Goal: Transaction & Acquisition: Register for event/course

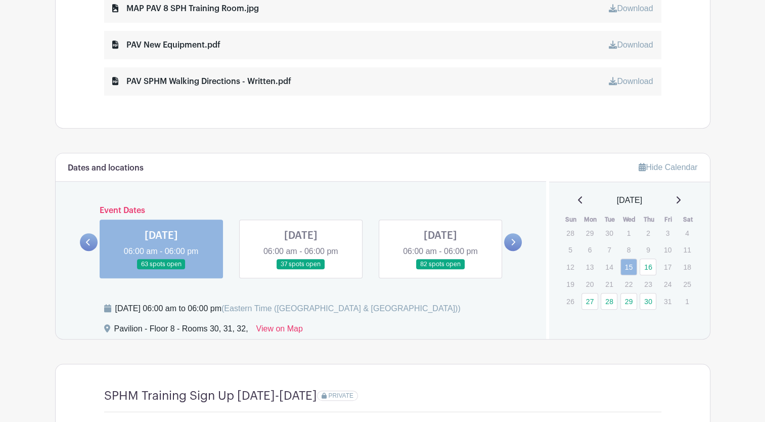
scroll to position [759, 0]
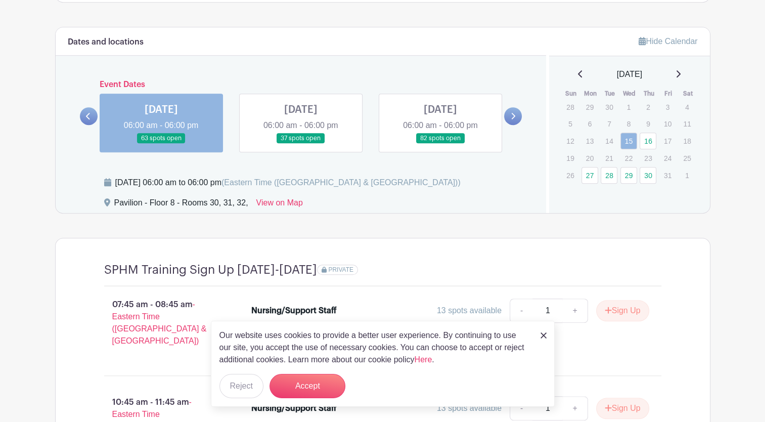
click at [509, 114] on link at bounding box center [513, 116] width 18 height 18
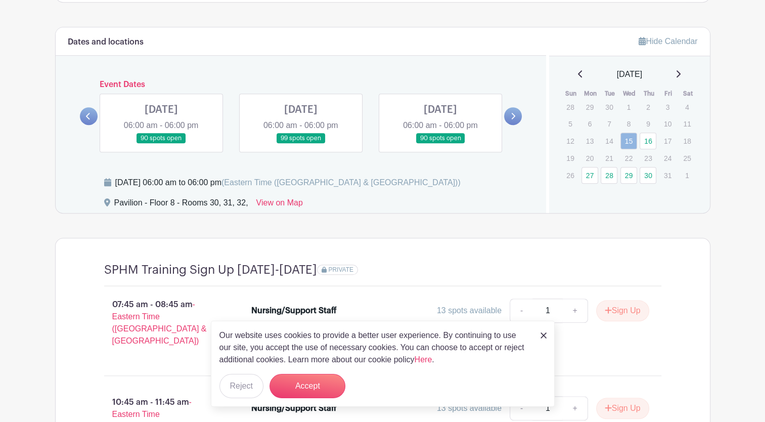
click at [509, 114] on link at bounding box center [513, 116] width 18 height 18
click at [441, 144] on link at bounding box center [441, 144] width 0 height 0
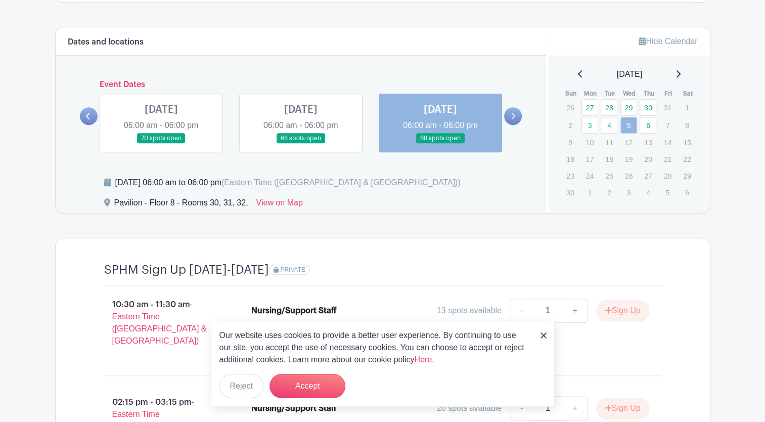
click at [441, 144] on link at bounding box center [441, 144] width 0 height 0
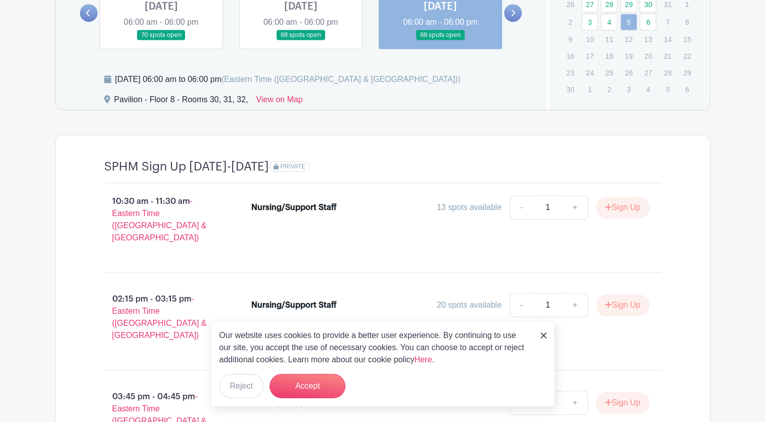
scroll to position [911, 0]
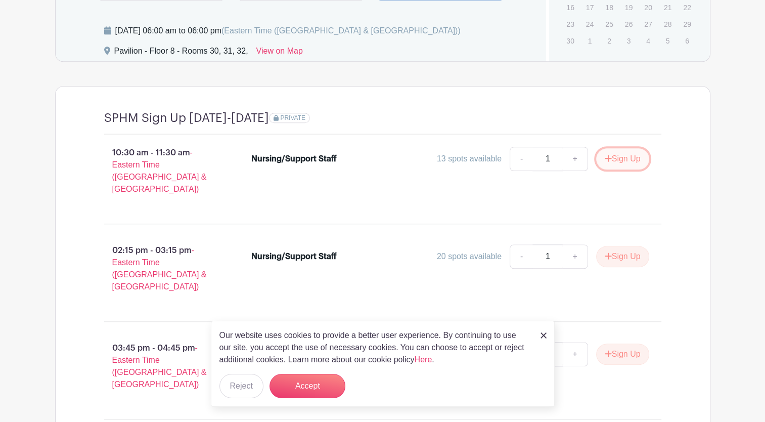
click at [621, 155] on button "Sign Up" at bounding box center [622, 158] width 53 height 21
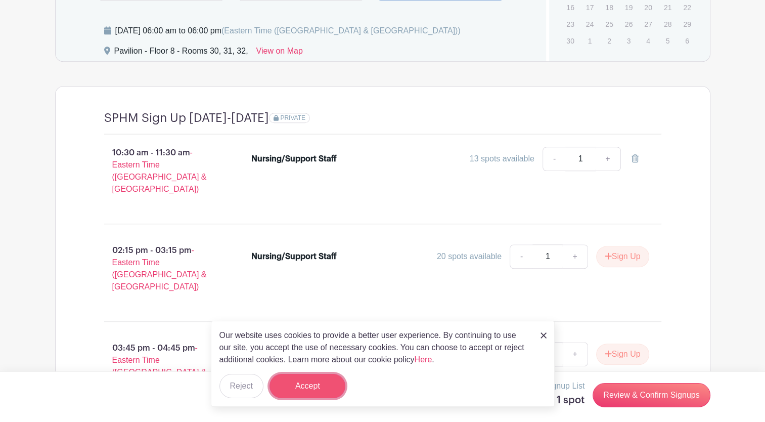
click at [321, 387] on button "Accept" at bounding box center [308, 386] width 76 height 24
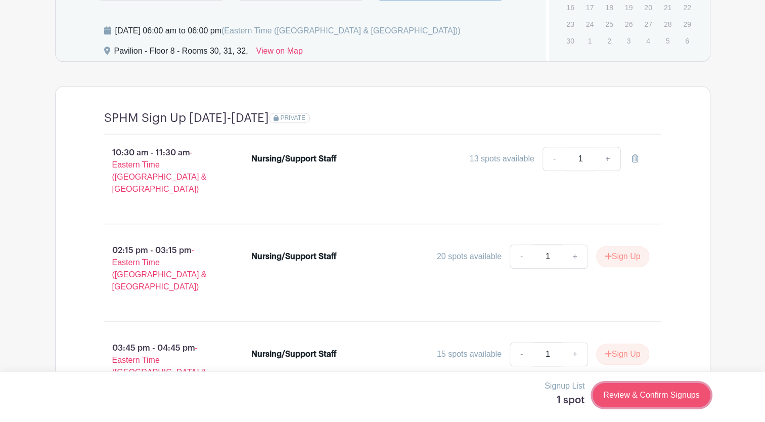
click at [678, 396] on link "Review & Confirm Signups" at bounding box center [651, 395] width 117 height 24
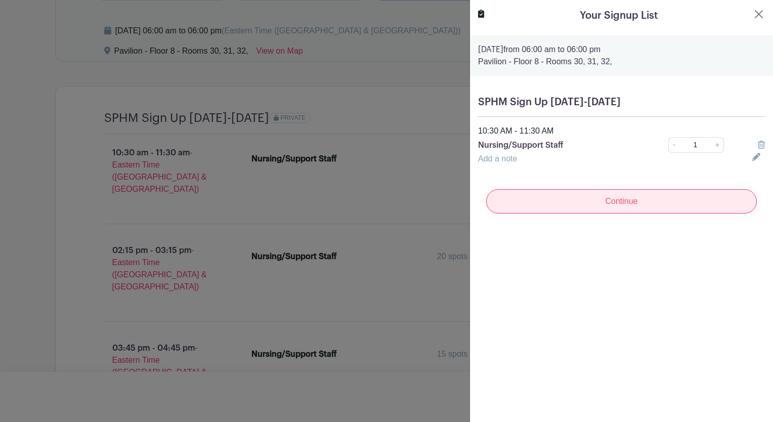
click at [619, 199] on input "Continue" at bounding box center [621, 201] width 271 height 24
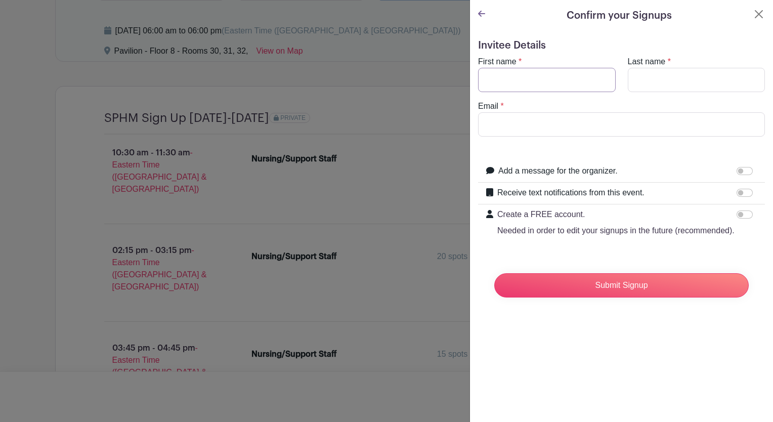
click at [517, 81] on input "First name" at bounding box center [547, 80] width 138 height 24
type input "[PERSON_NAME]"
click at [658, 88] on input "Last name" at bounding box center [697, 80] width 138 height 24
type input "[PERSON_NAME]"
click at [596, 132] on input "Email" at bounding box center [621, 124] width 287 height 24
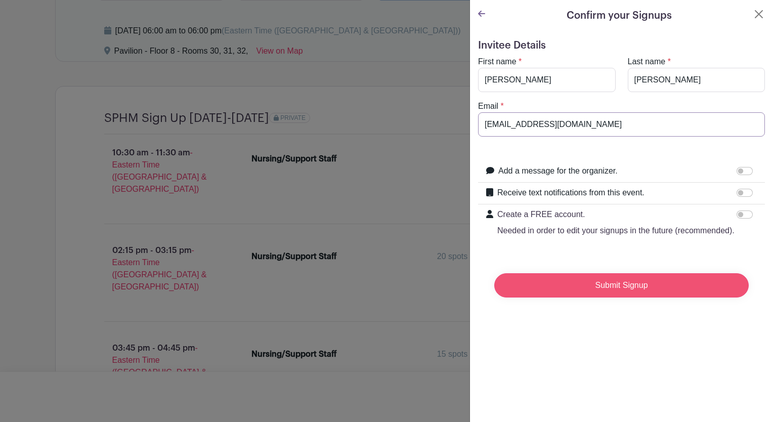
type input "[EMAIL_ADDRESS][DOMAIN_NAME]"
click at [647, 296] on input "Submit Signup" at bounding box center [621, 285] width 254 height 24
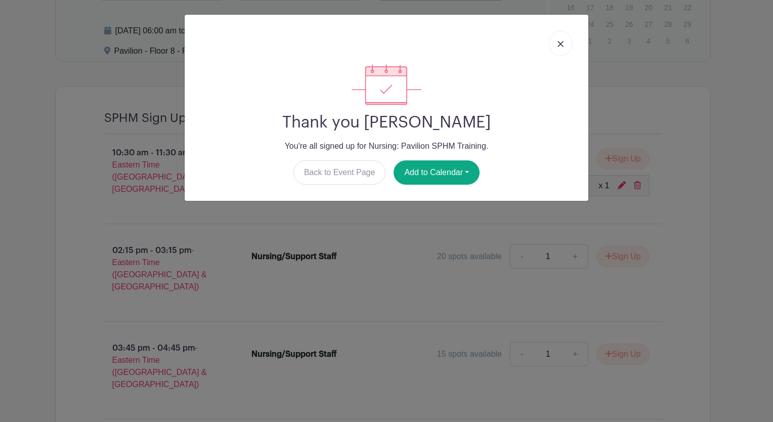
click at [564, 45] on link at bounding box center [560, 43] width 23 height 25
